Goal: Information Seeking & Learning: Check status

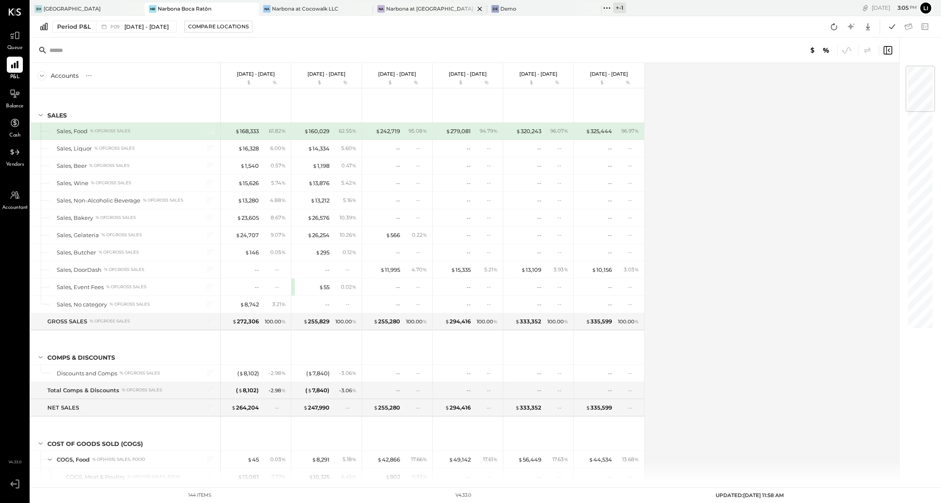
click at [432, 8] on div "Narbona at [GEOGRAPHIC_DATA] LLC" at bounding box center [430, 8] width 88 height 7
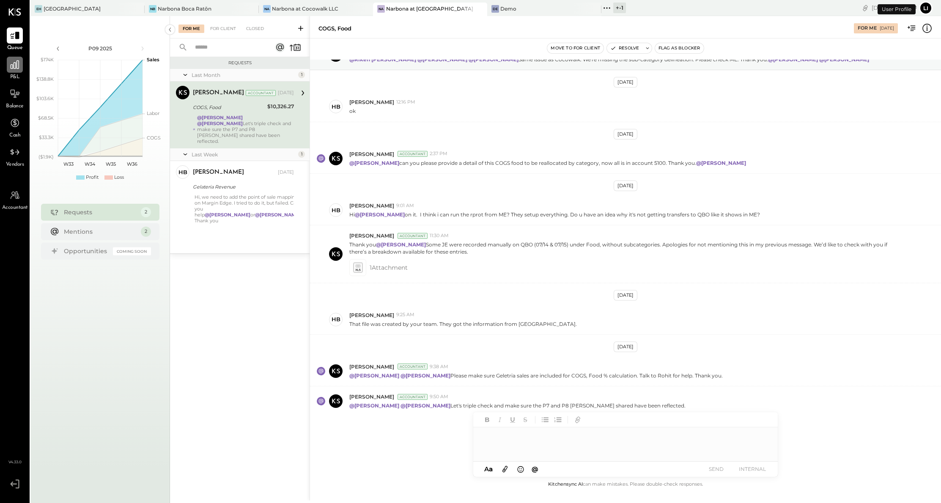
scroll to position [44, 0]
click at [19, 67] on icon at bounding box center [15, 64] width 8 height 8
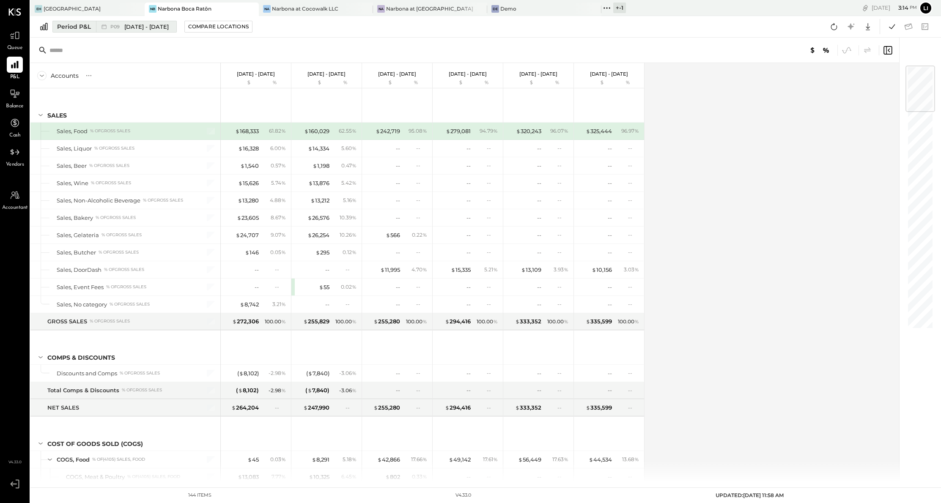
click at [78, 30] on div "Period P&L" at bounding box center [74, 26] width 34 height 8
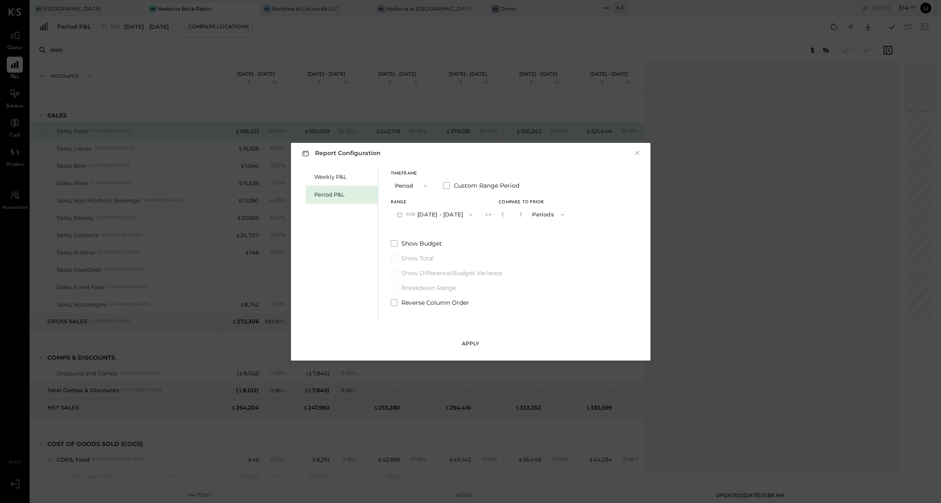
click at [464, 341] on div "Apply" at bounding box center [471, 343] width 18 height 7
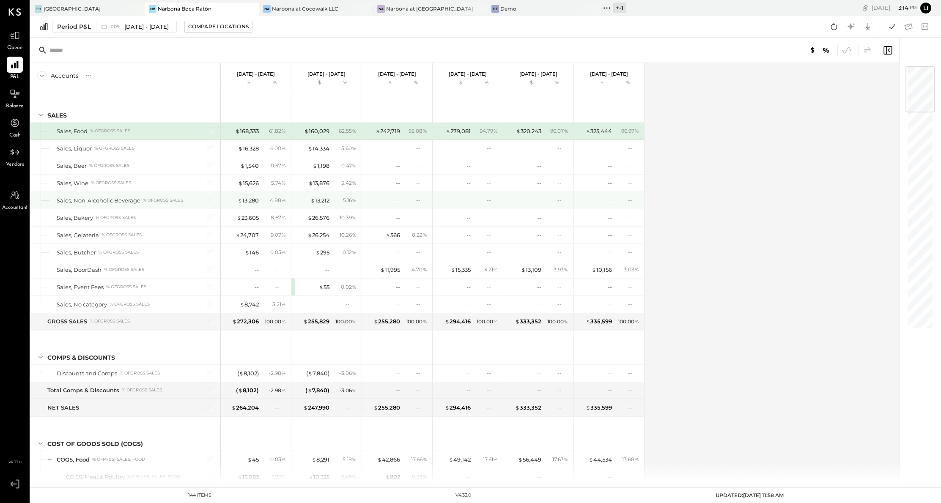
scroll to position [10, 0]
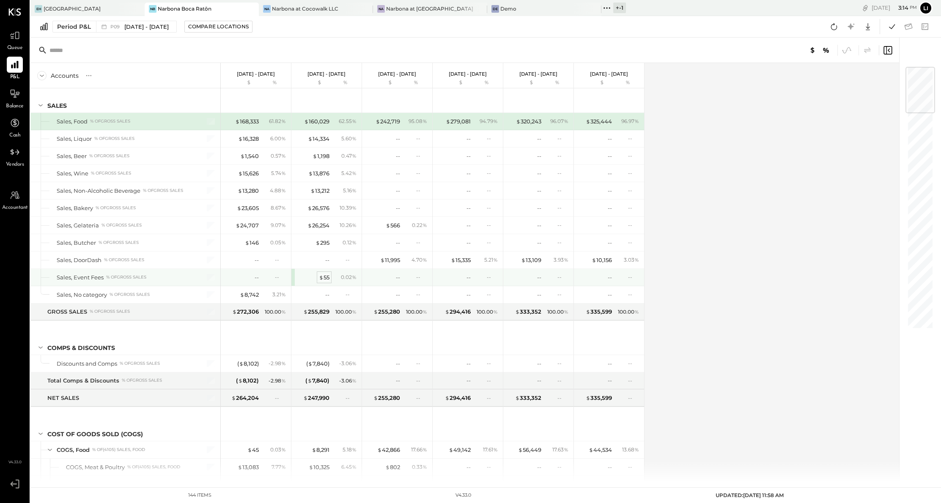
click at [323, 277] on div "$ 55" at bounding box center [324, 278] width 11 height 8
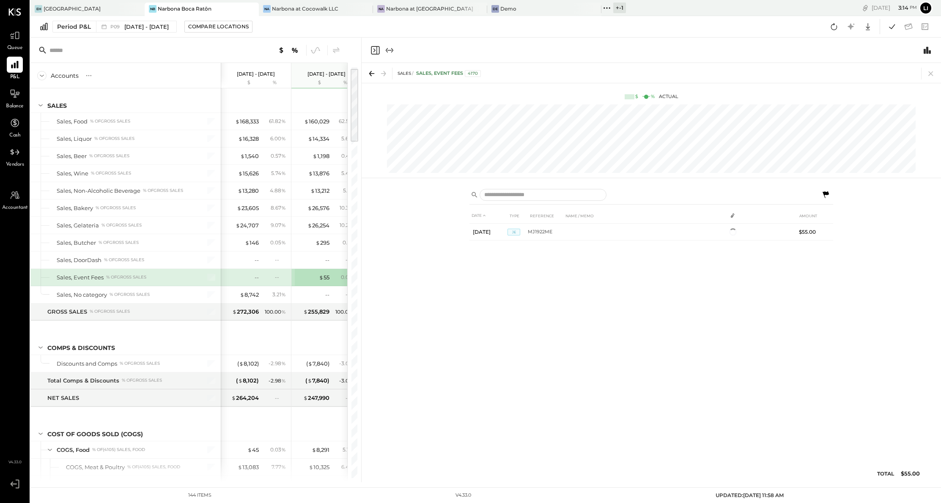
click at [301, 27] on div "Period P&L P09 [DATE] - [DATE] Compare Locations Google Sheets Excel" at bounding box center [485, 27] width 911 height 22
click at [376, 51] on icon "Close panel" at bounding box center [375, 50] width 8 height 8
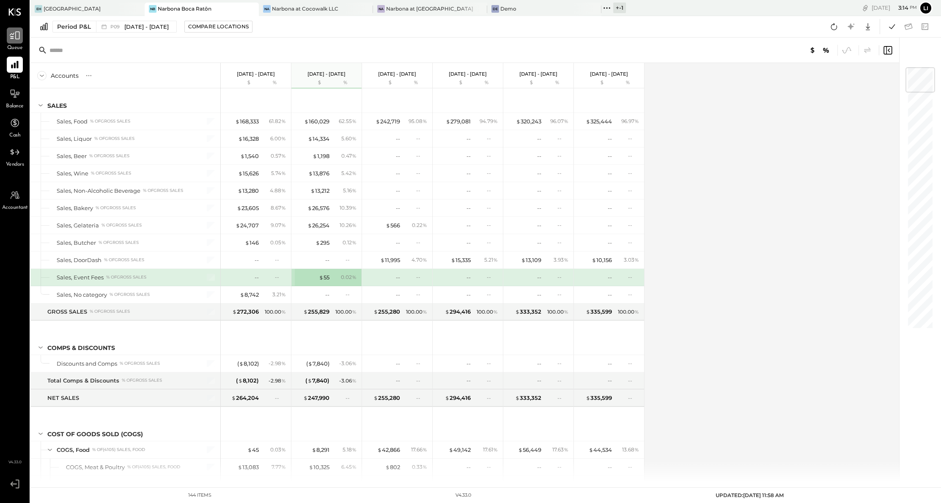
click at [14, 37] on icon at bounding box center [14, 35] width 11 height 11
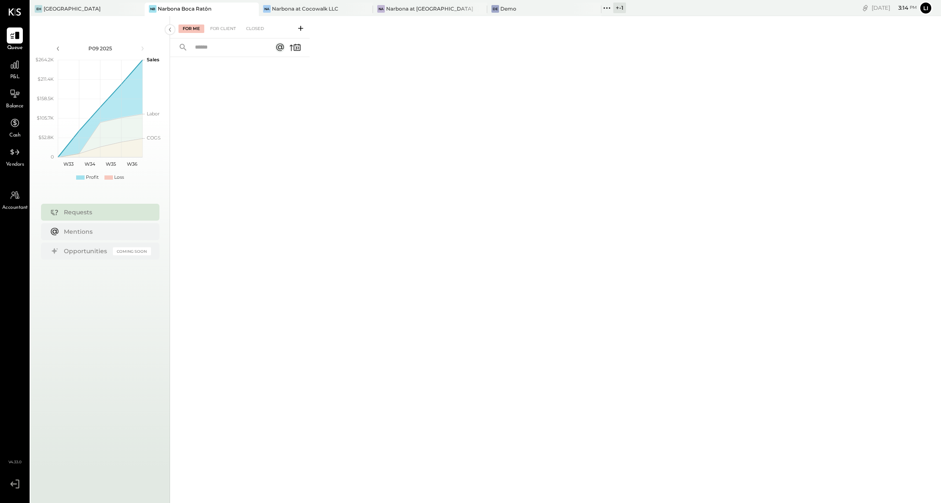
click at [220, 23] on div "For Me For Client Closed" at bounding box center [240, 27] width 140 height 22
click at [219, 26] on div "For Client" at bounding box center [223, 29] width 34 height 8
click at [252, 142] on div at bounding box center [240, 266] width 140 height 419
click at [253, 28] on div "Closed" at bounding box center [255, 29] width 26 height 8
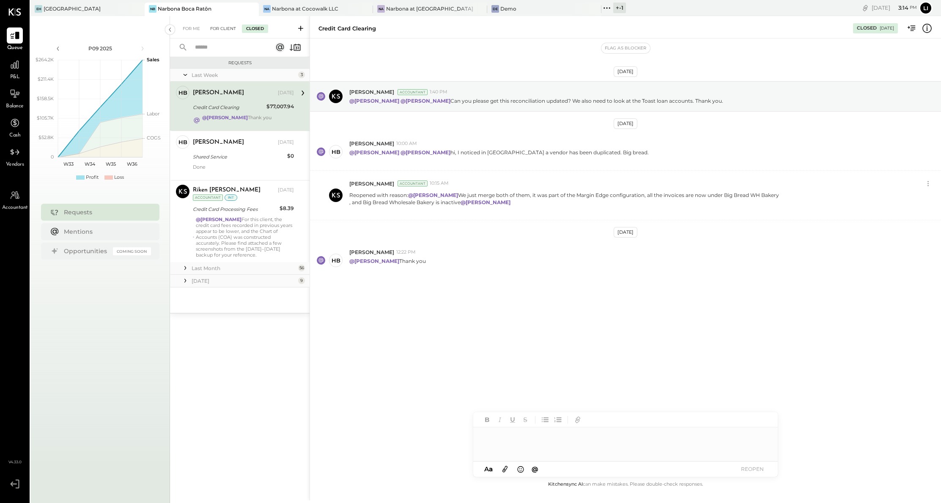
click at [228, 32] on div "For Client" at bounding box center [223, 29] width 34 height 8
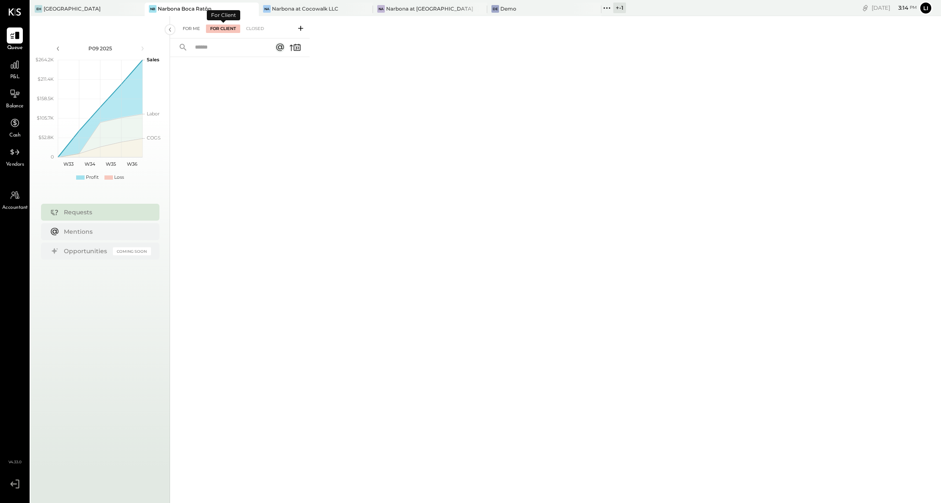
click at [195, 30] on div "For Me" at bounding box center [191, 29] width 26 height 8
click at [13, 65] on icon at bounding box center [14, 64] width 11 height 11
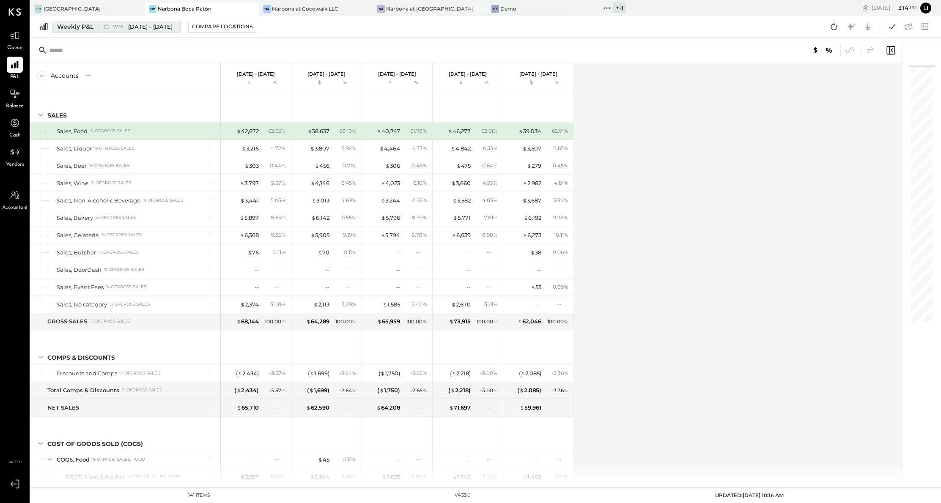
click at [130, 26] on span "[DATE] - [DATE]" at bounding box center [150, 27] width 44 height 8
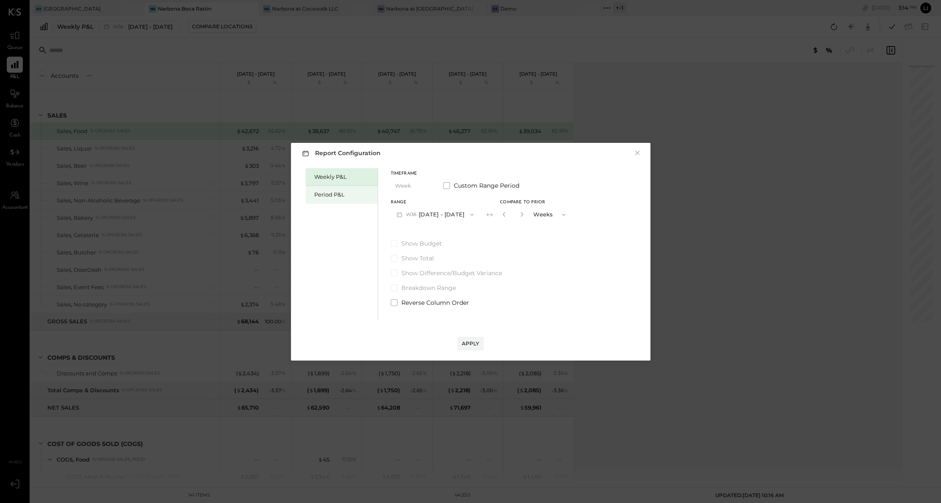
click at [344, 191] on div "Period P&L" at bounding box center [343, 195] width 59 height 8
click at [512, 211] on div "Compare" at bounding box center [501, 214] width 27 height 7
click at [470, 349] on button "Apply" at bounding box center [471, 344] width 26 height 14
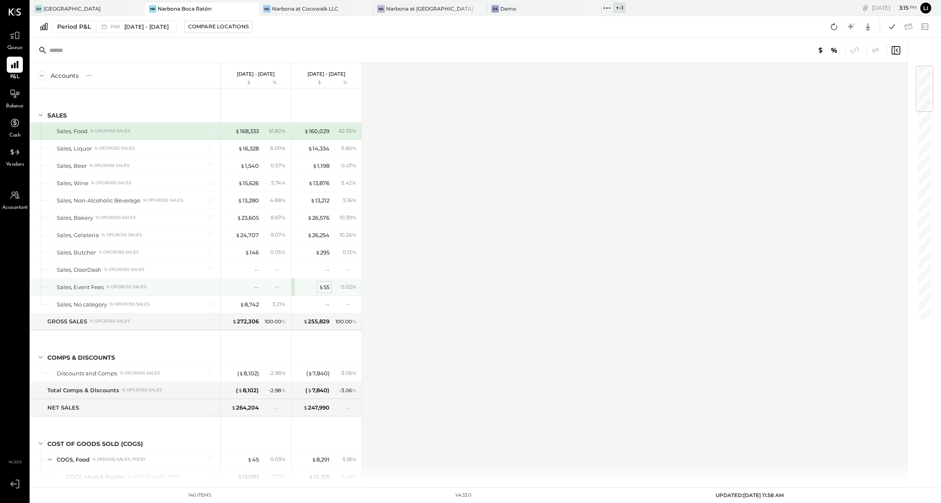
click at [327, 285] on div "$ 55" at bounding box center [324, 287] width 11 height 8
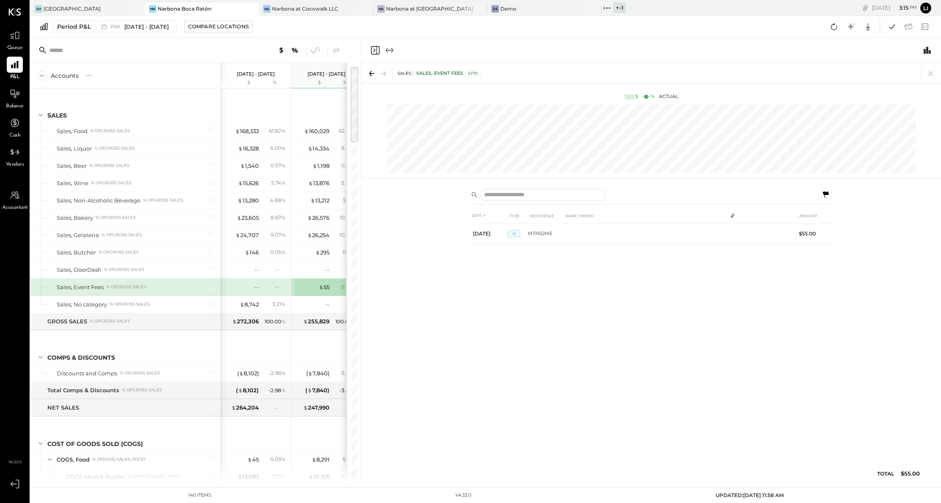
click at [392, 52] on icon "Expand panel (e)" at bounding box center [389, 50] width 10 height 10
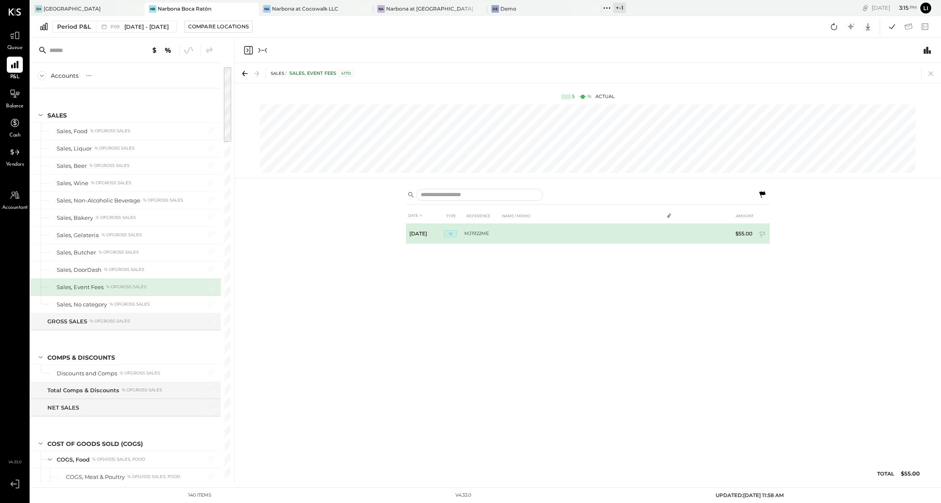
click at [482, 232] on td "MJ1922ME" at bounding box center [482, 234] width 36 height 20
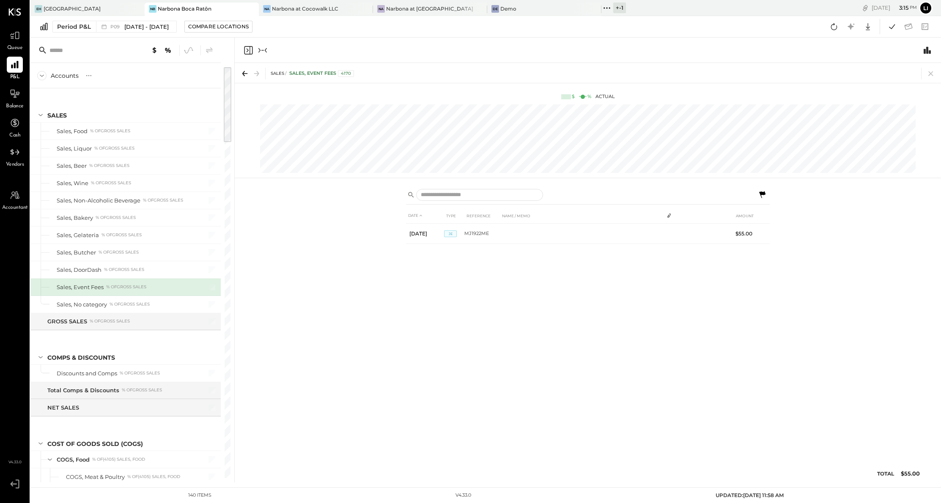
click at [763, 194] on icon at bounding box center [762, 194] width 6 height 7
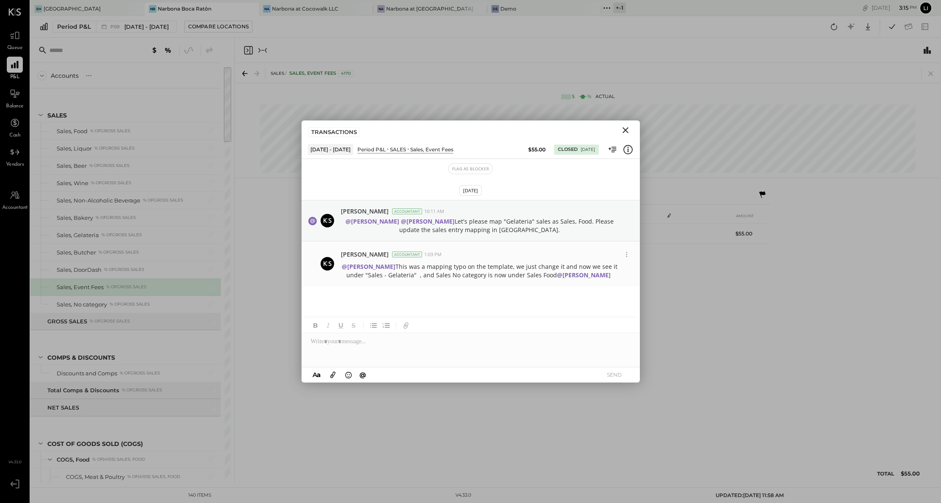
click at [491, 264] on p "@[PERSON_NAME] This was a mapping typo on the template, we just change it and n…" at bounding box center [479, 271] width 277 height 17
click at [625, 254] on icon at bounding box center [626, 254] width 9 height 9
click at [475, 270] on p "@[PERSON_NAME] This was a mapping typo on the template, we just change it and n…" at bounding box center [479, 271] width 277 height 17
click at [627, 131] on icon "Close" at bounding box center [625, 130] width 10 height 10
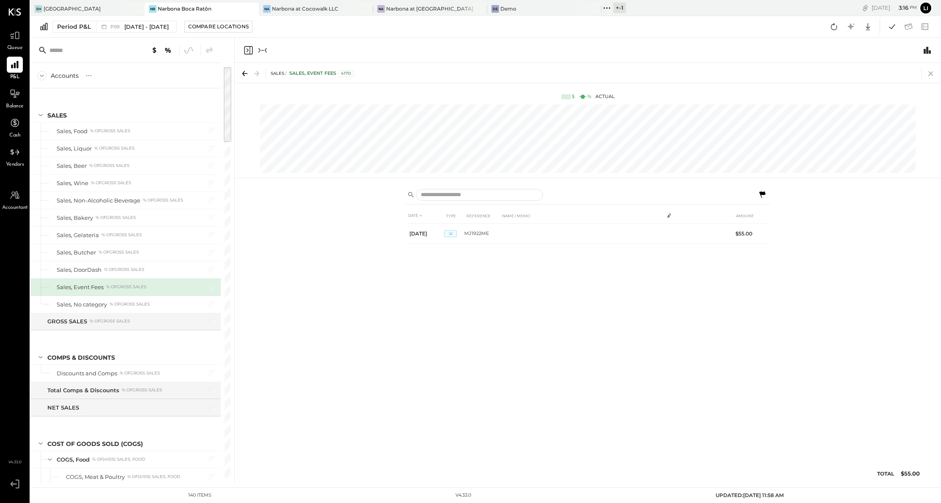
click at [928, 73] on icon at bounding box center [931, 74] width 12 height 12
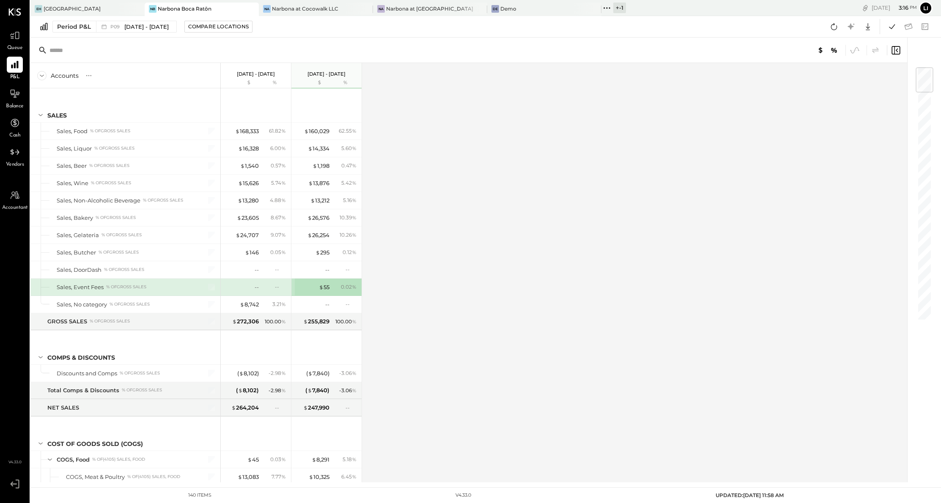
click at [394, 283] on div "Accounts S % GL [DATE] - [DATE] $ % [DATE] - [DATE] $ % SALES Sales, Food % of …" at bounding box center [469, 273] width 878 height 420
click at [336, 305] on div "--" at bounding box center [345, 304] width 27 height 7
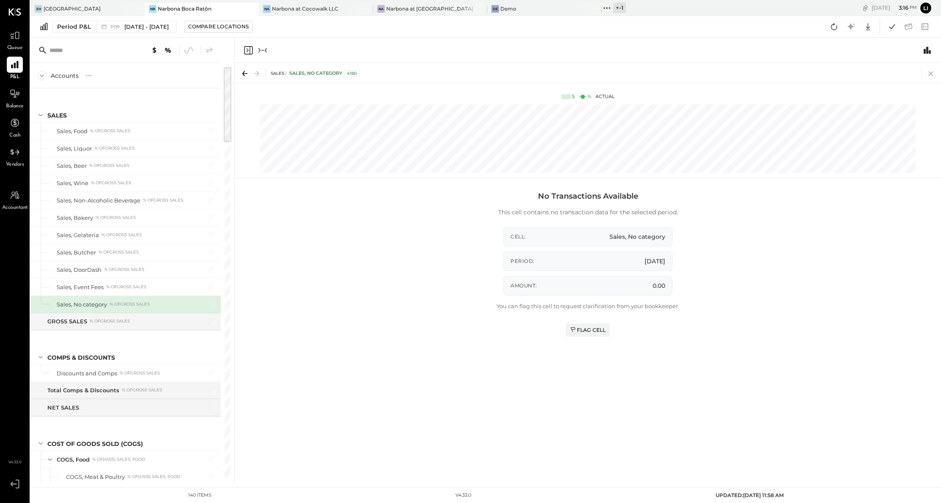
click at [928, 69] on icon at bounding box center [931, 74] width 12 height 12
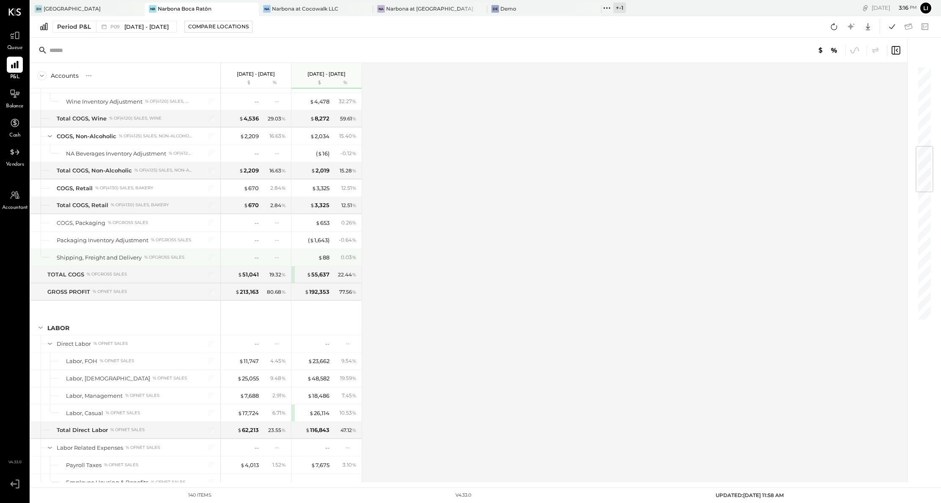
scroll to position [683, 0]
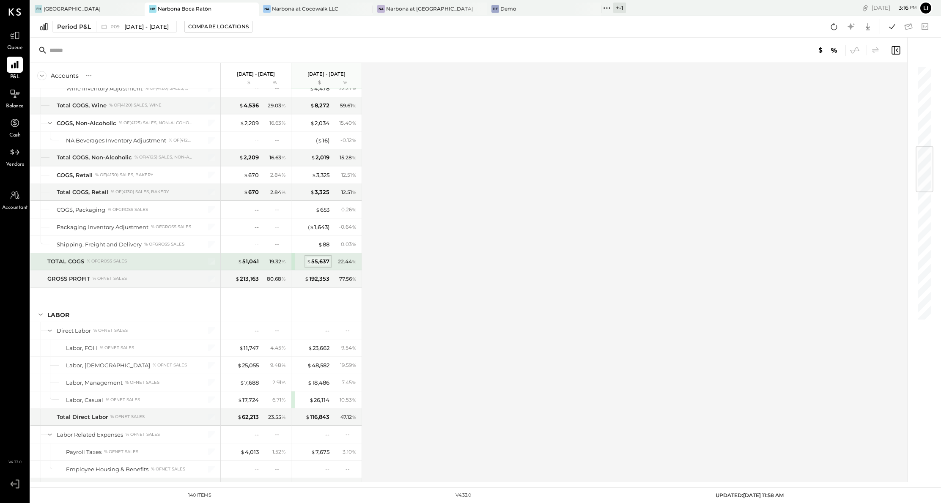
click at [307, 265] on span "$" at bounding box center [309, 261] width 5 height 7
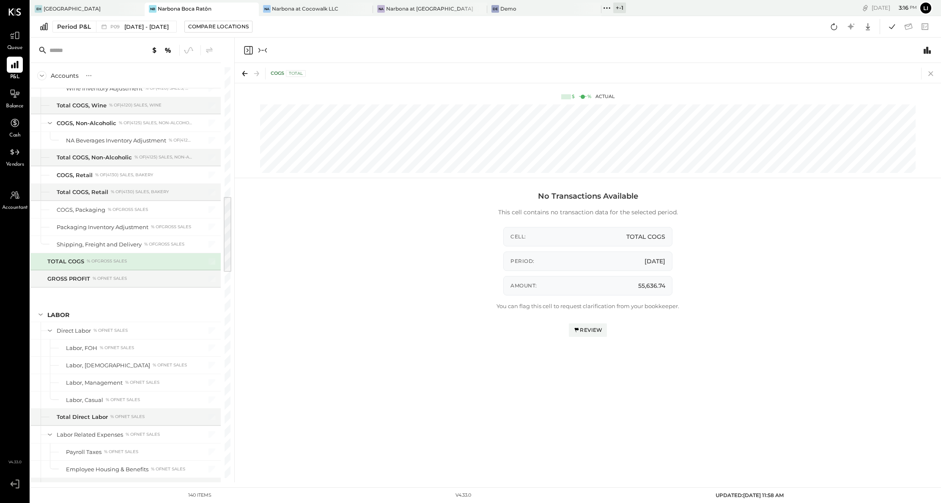
click at [929, 74] on icon at bounding box center [931, 74] width 12 height 12
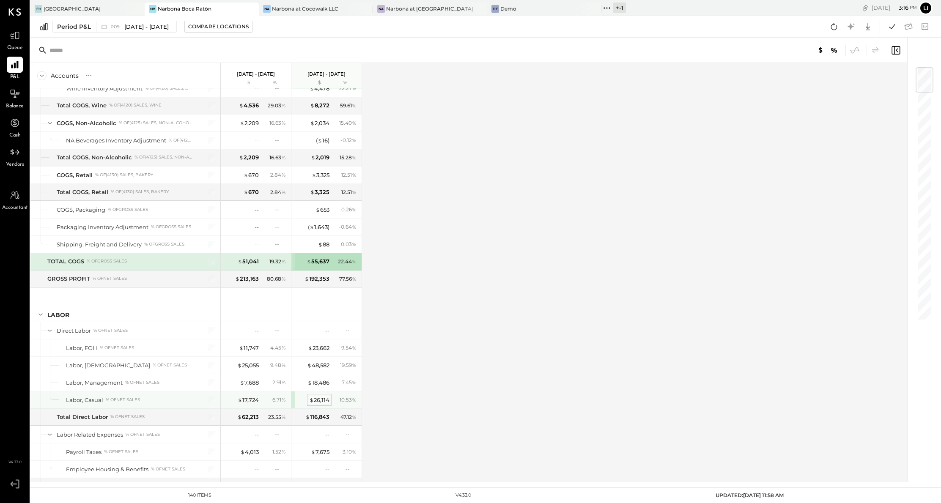
click at [315, 403] on div "$ 26,114" at bounding box center [319, 400] width 20 height 8
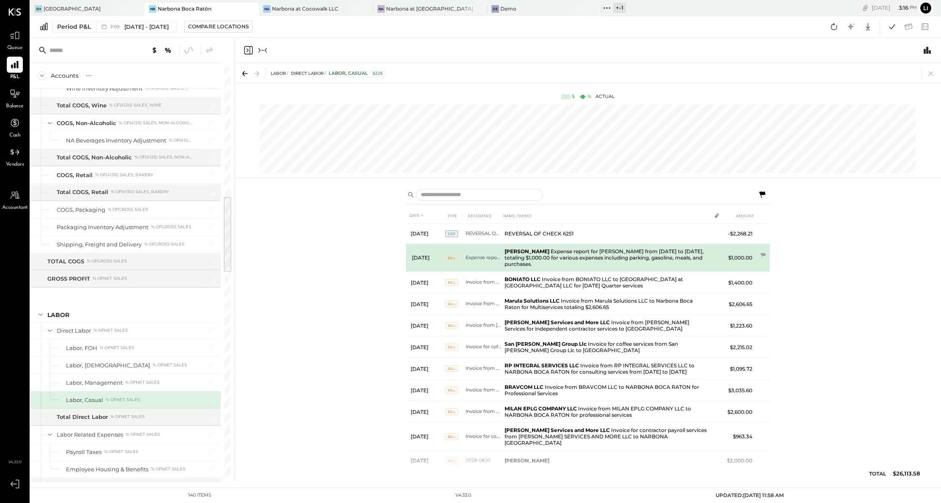
click at [742, 259] on td "$1,000.00" at bounding box center [739, 258] width 33 height 28
click at [765, 253] on icon at bounding box center [763, 252] width 8 height 8
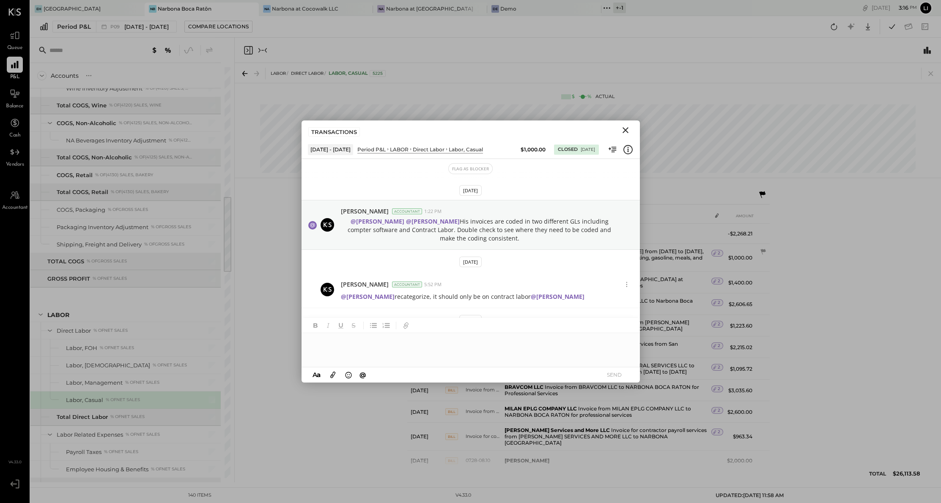
click at [629, 131] on icon "Close" at bounding box center [625, 130] width 10 height 10
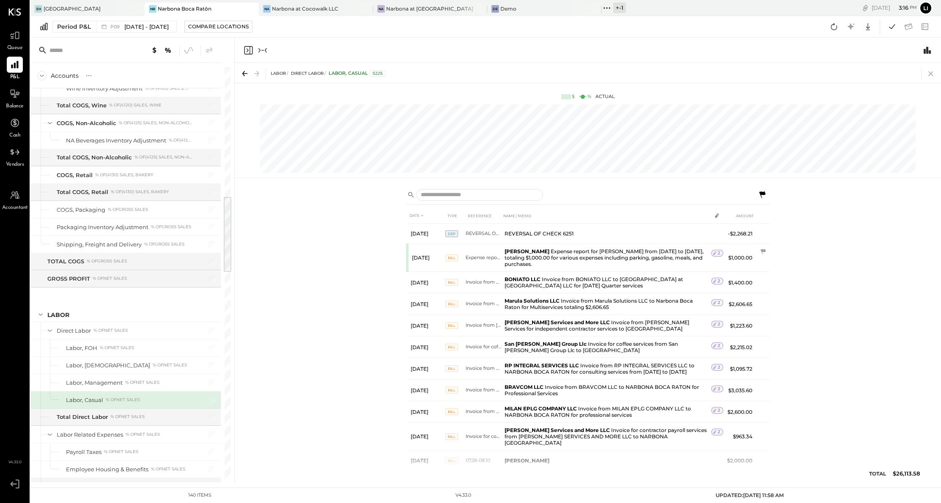
click at [934, 71] on icon at bounding box center [931, 74] width 12 height 12
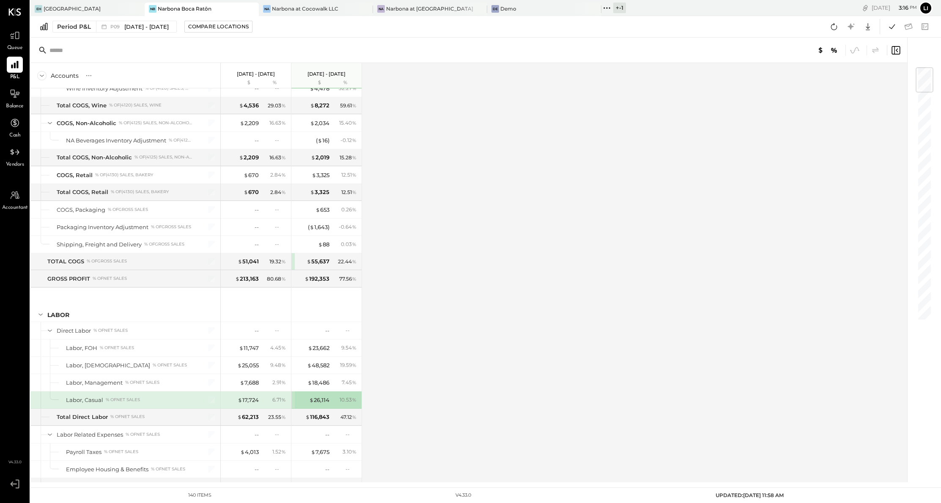
click at [475, 349] on div "Accounts S % GL [DATE] - [DATE] $ % [DATE] - [DATE] $ % SALES Sales, Food % of …" at bounding box center [469, 273] width 878 height 420
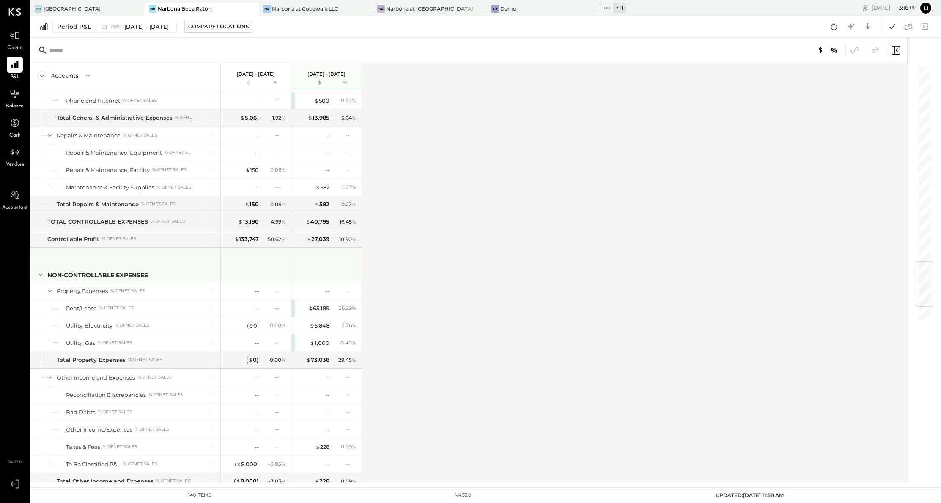
scroll to position [1769, 0]
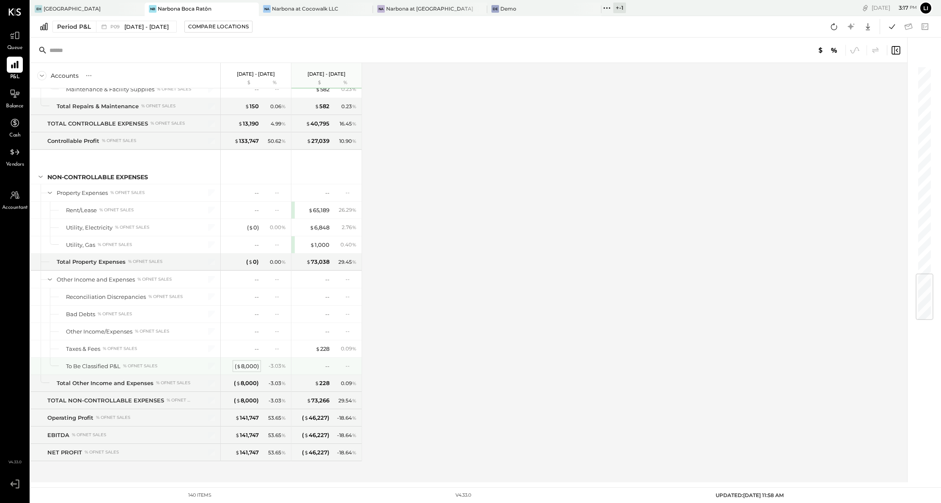
click at [250, 368] on div "( $ 8,000 )" at bounding box center [247, 366] width 24 height 8
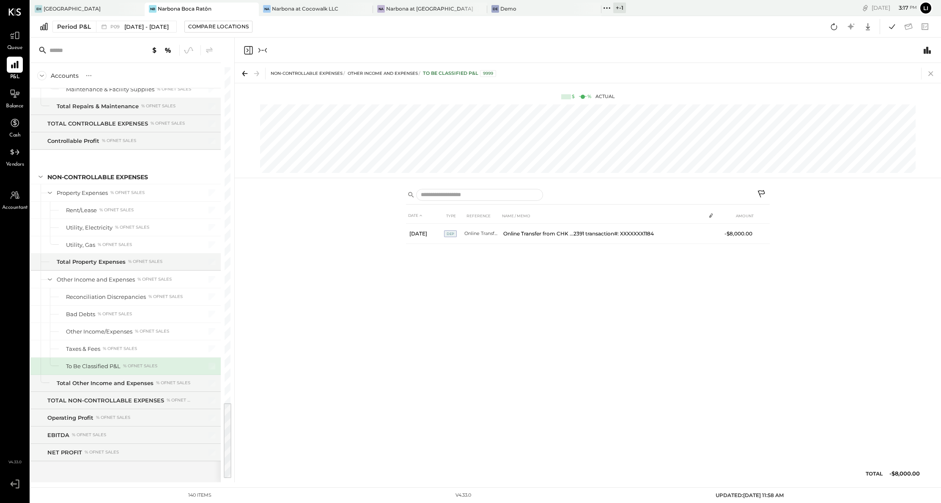
click at [933, 74] on icon at bounding box center [931, 74] width 12 height 12
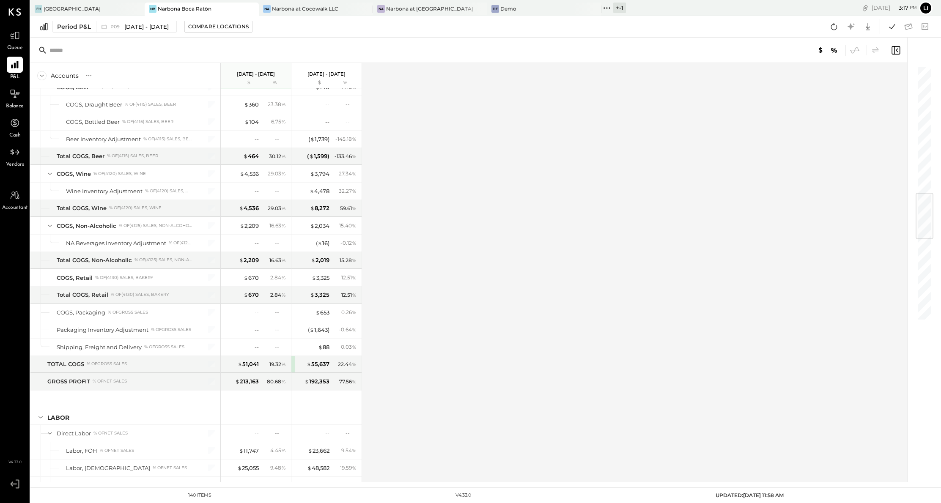
scroll to position [412, 0]
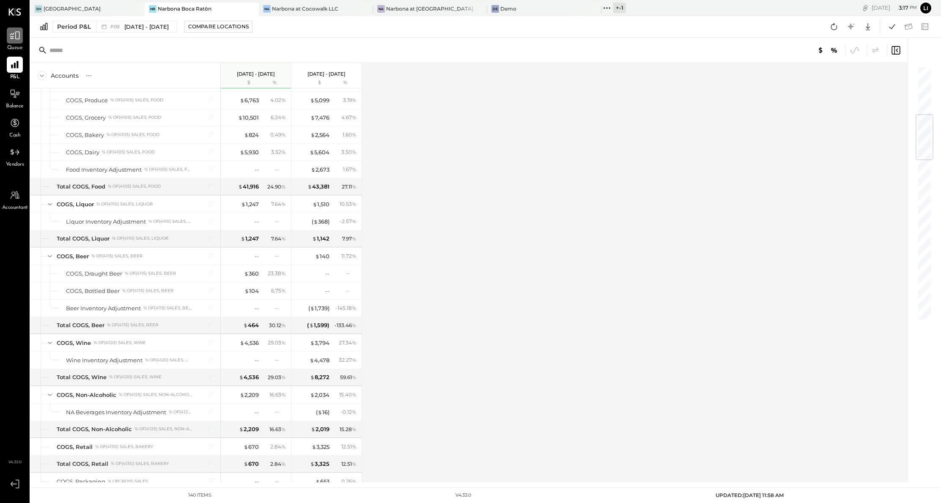
click at [16, 40] on icon at bounding box center [14, 35] width 11 height 11
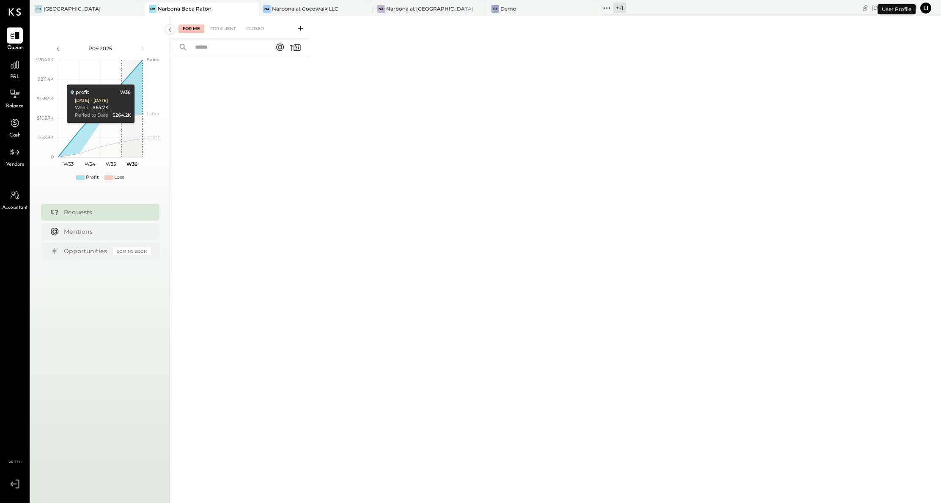
click at [231, 33] on div "For Me For Client Closed" at bounding box center [240, 27] width 140 height 22
click at [222, 29] on div "For Client" at bounding box center [223, 29] width 34 height 8
click at [195, 28] on div "For Me" at bounding box center [191, 29] width 26 height 8
click at [225, 29] on div "For Client" at bounding box center [223, 29] width 34 height 8
click at [324, 10] on div "Narbona at Cocowalk LLC" at bounding box center [305, 8] width 66 height 7
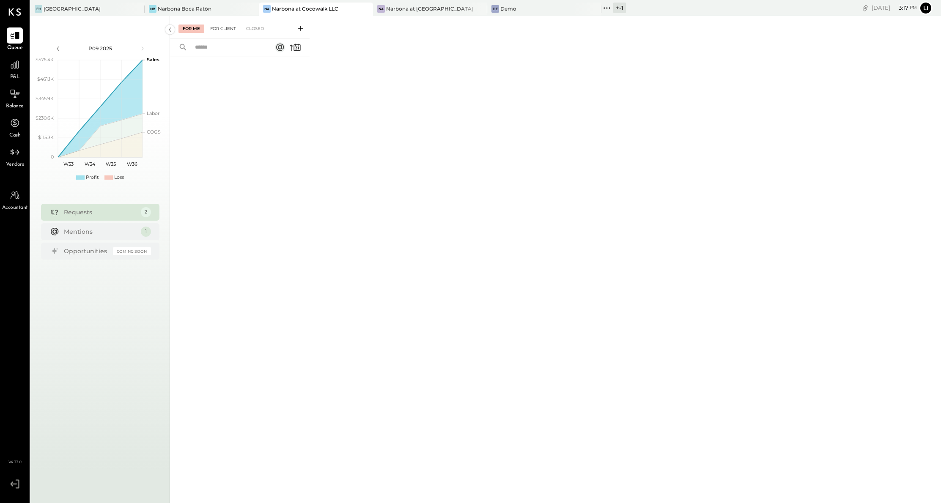
click at [222, 30] on div "For Client" at bounding box center [223, 29] width 34 height 8
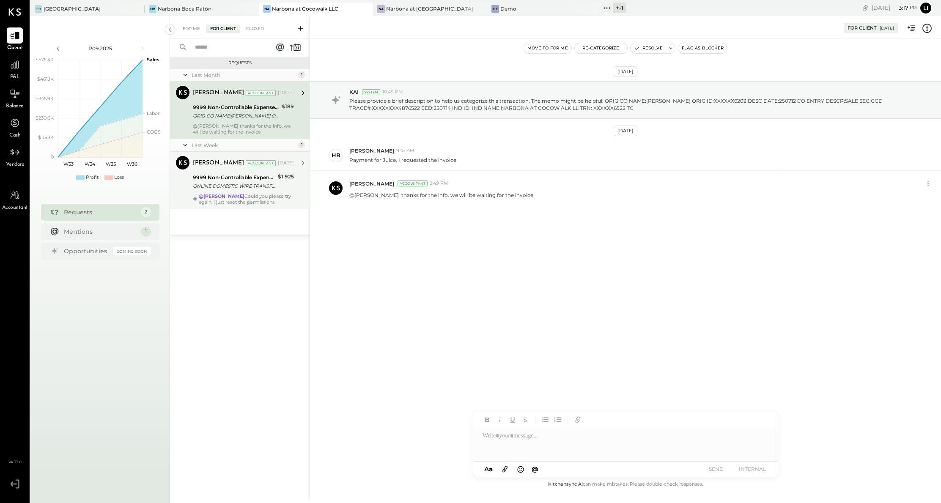
click at [239, 176] on div "9999 Non-Controllable Expenses:Other Income and Expenses:To Be Classified P&L" at bounding box center [234, 177] width 82 height 8
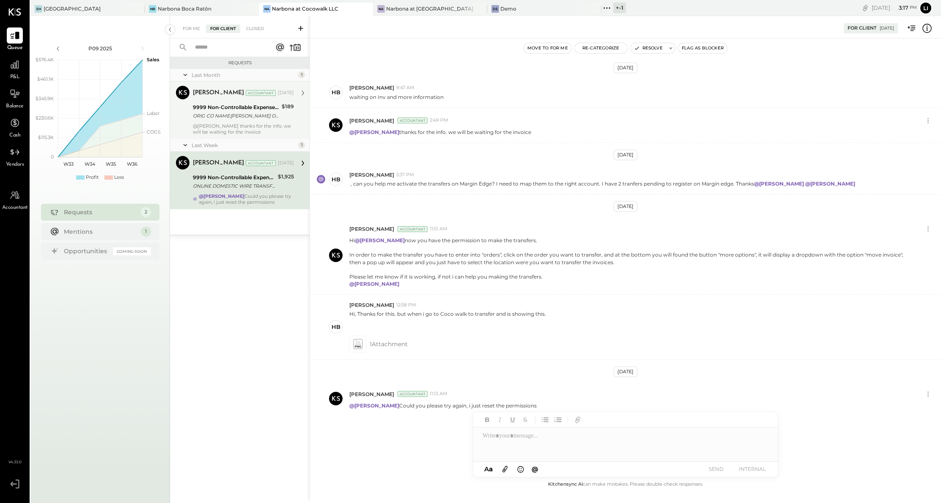
click at [230, 107] on div "9999 Non-Controllable Expenses:Other Income and Expenses:To Be Classified P&L" at bounding box center [236, 107] width 86 height 8
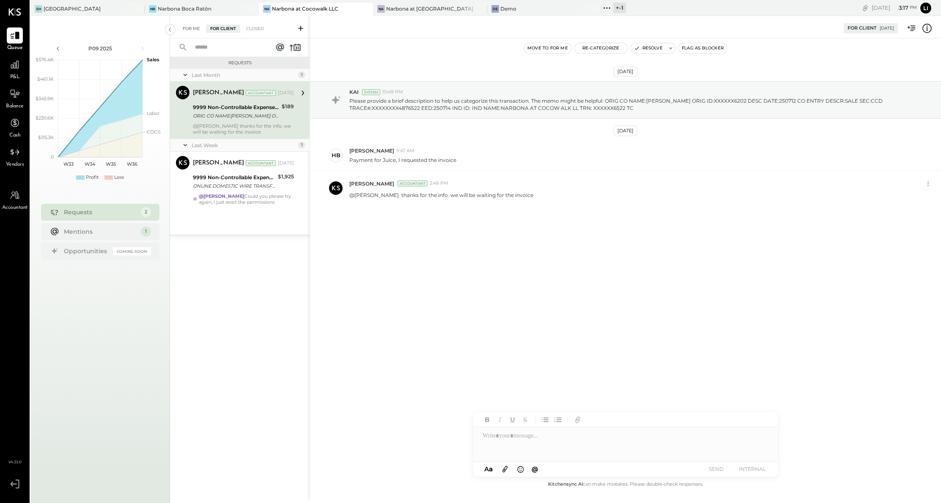
click at [189, 26] on div "For Me" at bounding box center [191, 29] width 26 height 8
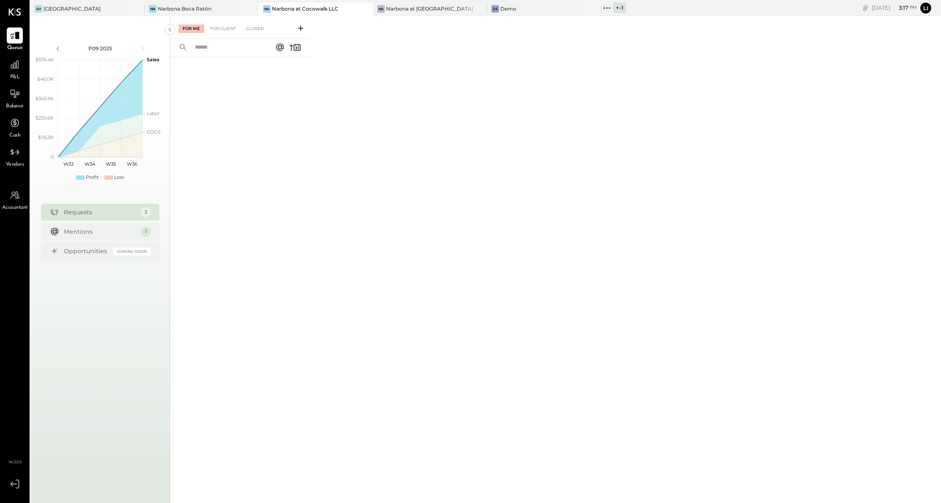
click at [419, 16] on div "For Me For Client Closed" at bounding box center [555, 258] width 771 height 485
click at [406, 5] on div "Narbona at [GEOGRAPHIC_DATA] LLC" at bounding box center [430, 8] width 88 height 7
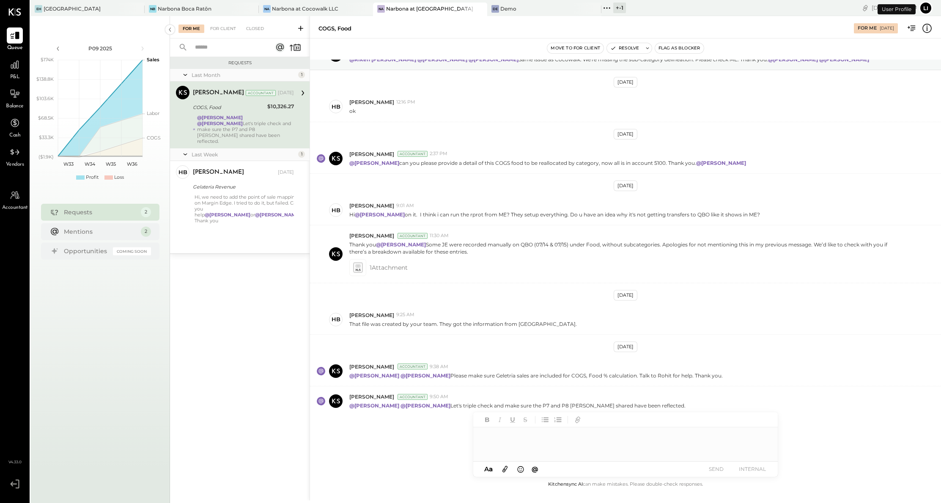
scroll to position [44, 0]
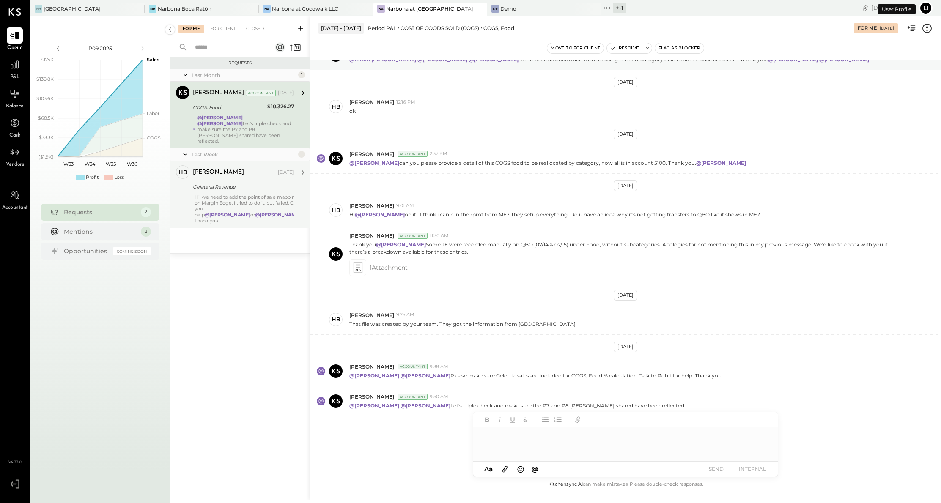
click at [231, 184] on div "Gelateria Revenue" at bounding box center [242, 187] width 99 height 8
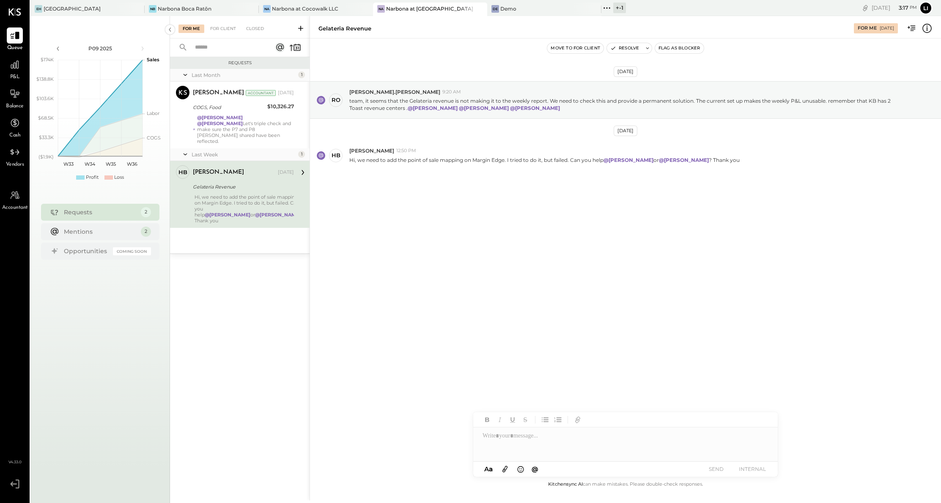
click at [451, 259] on div "[DATE] ro [PERSON_NAME].[PERSON_NAME] 9:20 AM team, it seems that the Gelateria…" at bounding box center [625, 258] width 631 height 441
click at [666, 245] on div "[DATE] ro [PERSON_NAME].[PERSON_NAME] 9:20 AM team, it seems that the Gelateria…" at bounding box center [625, 258] width 631 height 441
click at [562, 224] on div "[DATE] ro [PERSON_NAME].[PERSON_NAME] 9:20 AM team, it seems that the Gelateria…" at bounding box center [625, 147] width 631 height 174
click at [598, 268] on div "[DATE] ro [PERSON_NAME].[PERSON_NAME] 9:20 AM team, it seems that the Gelateria…" at bounding box center [625, 258] width 631 height 441
click at [563, 251] on div "[DATE] ro [PERSON_NAME].[PERSON_NAME] 9:20 AM team, it seems that the Gelateria…" at bounding box center [625, 258] width 631 height 441
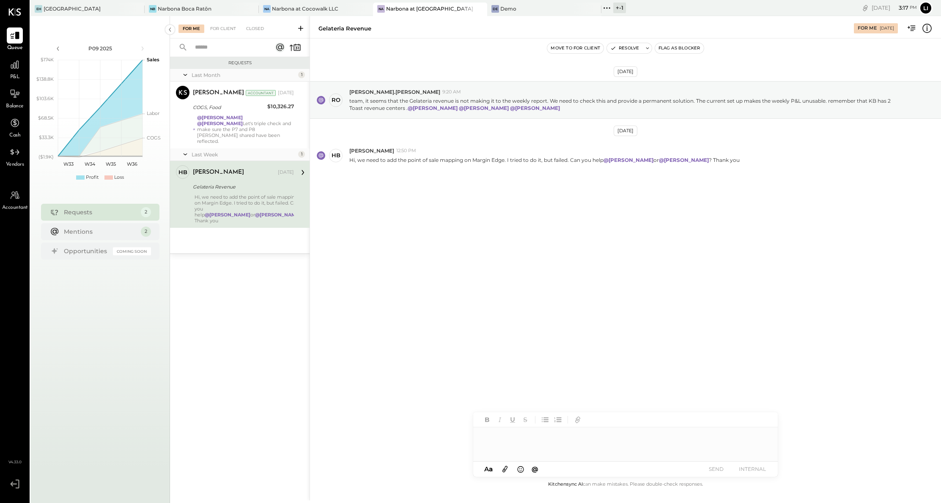
click at [568, 444] on div at bounding box center [625, 445] width 305 height 34
click at [560, 413] on span "[PERSON_NAME].[PERSON_NAME]" at bounding box center [554, 407] width 66 height 16
type input "*****"
click at [557, 425] on span "[PERSON_NAME]" at bounding box center [554, 427] width 66 height 8
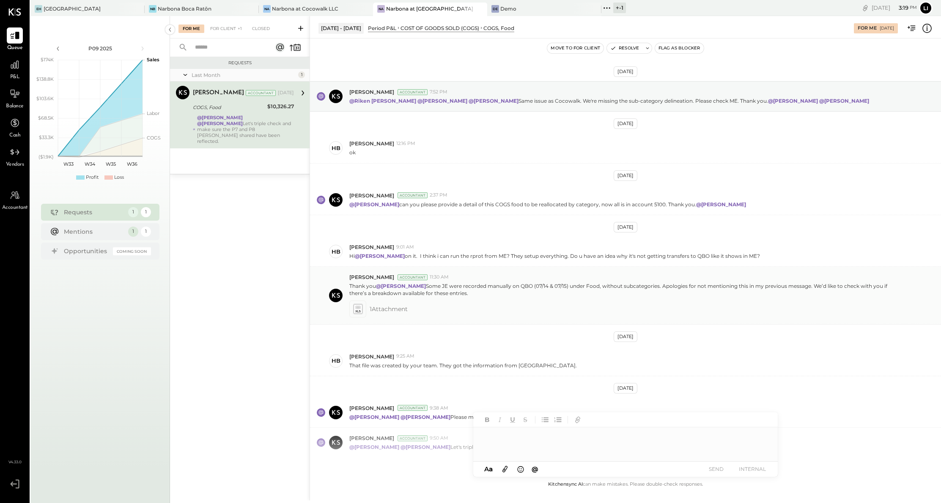
scroll to position [44, 0]
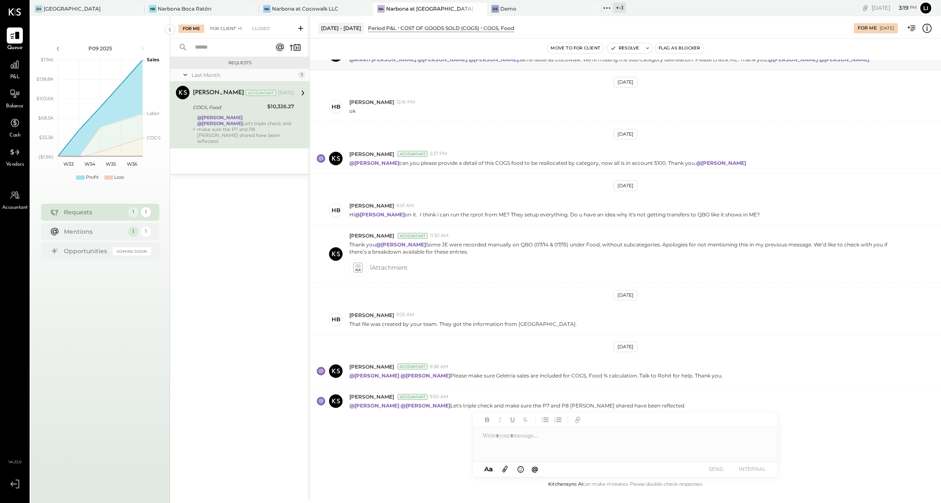
click at [227, 33] on div "For Client +1" at bounding box center [226, 29] width 40 height 8
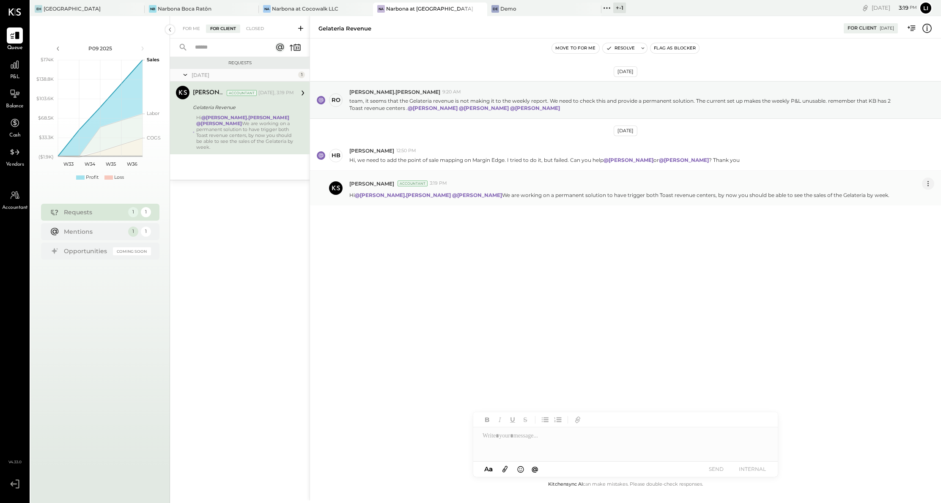
click at [928, 185] on icon at bounding box center [928, 183] width 9 height 9
click at [915, 200] on button "Edit Message" at bounding box center [905, 198] width 57 height 14
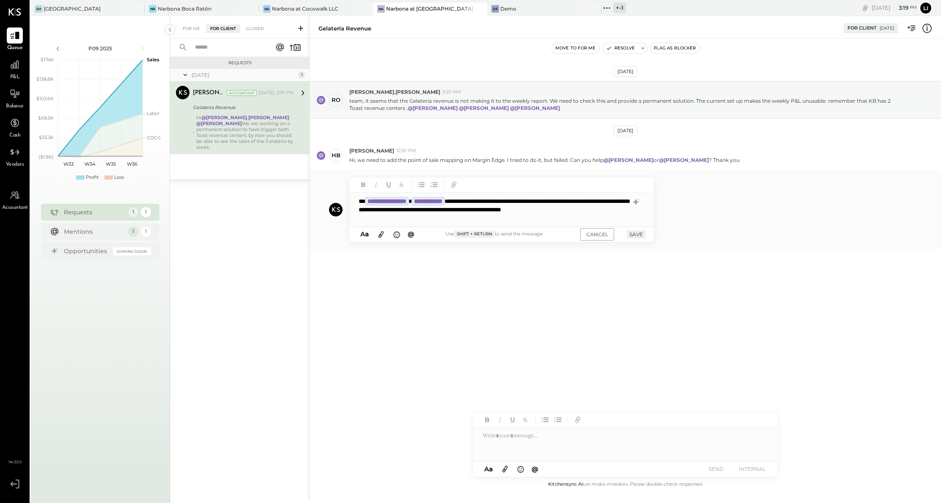
click at [522, 222] on div "**********" at bounding box center [501, 210] width 305 height 34
type input "*"
type input "*****"
click at [425, 196] on div "NB [PERSON_NAME]" at bounding box center [418, 191] width 97 height 17
click at [410, 217] on div "**********" at bounding box center [501, 210] width 305 height 34
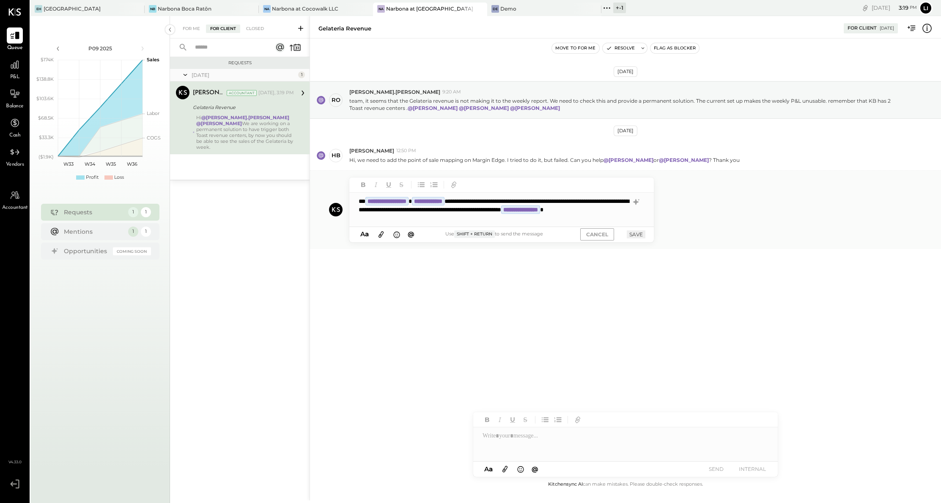
click at [507, 222] on div "**********" at bounding box center [501, 210] width 305 height 34
click at [412, 220] on div "**********" at bounding box center [501, 210] width 305 height 34
click at [632, 233] on button "SAVE" at bounding box center [636, 235] width 19 height 8
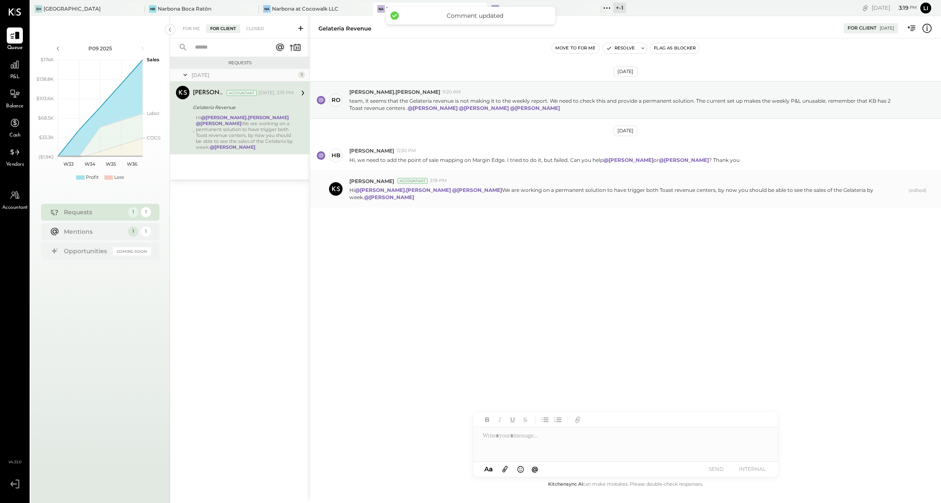
click at [226, 119] on strong "@[PERSON_NAME].[PERSON_NAME]" at bounding box center [245, 118] width 88 height 6
click at [191, 30] on div "For Me" at bounding box center [191, 29] width 26 height 8
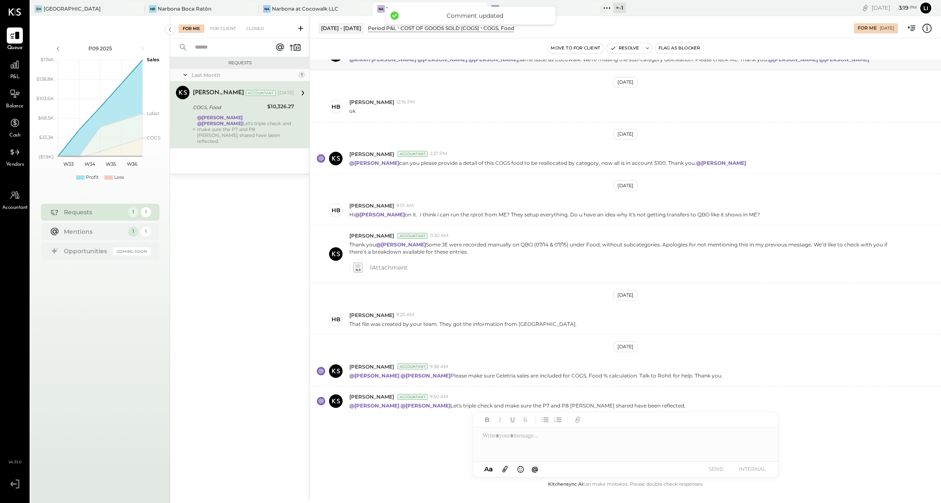
scroll to position [43, 0]
click at [316, 12] on div "Narbona at Cocowalk LLC" at bounding box center [305, 8] width 66 height 7
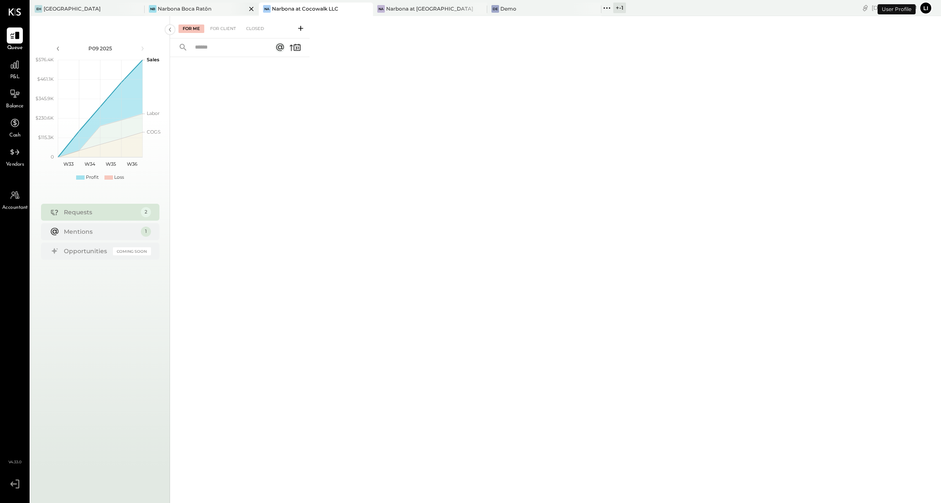
click at [198, 11] on div "Narbona Boca Ratōn" at bounding box center [185, 8] width 54 height 7
click at [5, 68] on div "P&L" at bounding box center [15, 69] width 25 height 25
